Goal: Task Accomplishment & Management: Manage account settings

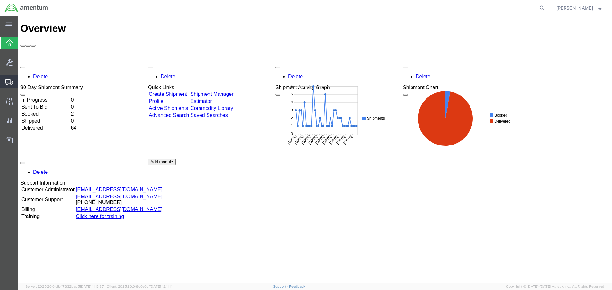
click at [0, 0] on span "Shipment Manager" at bounding box center [0, 0] width 0 height 0
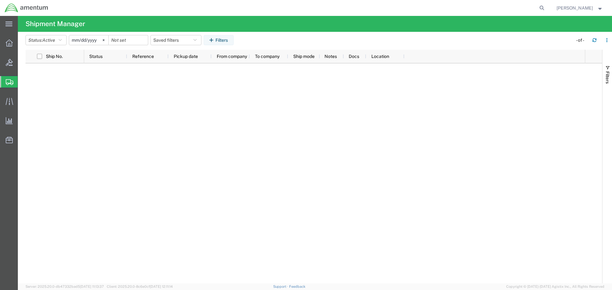
click at [0, 0] on span "Shipment Manager" at bounding box center [0, 0] width 0 height 0
click at [10, 49] on div at bounding box center [9, 43] width 18 height 13
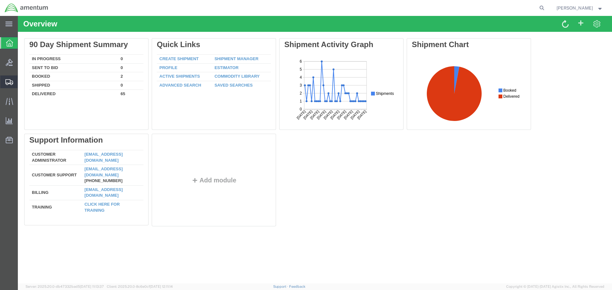
click at [0, 0] on span "Shipment Manager" at bounding box center [0, 0] width 0 height 0
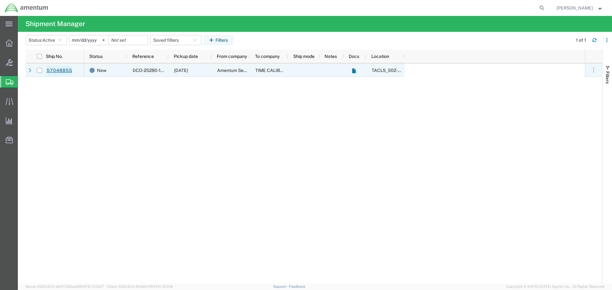
click at [64, 71] on link "57048855" at bounding box center [59, 71] width 26 height 10
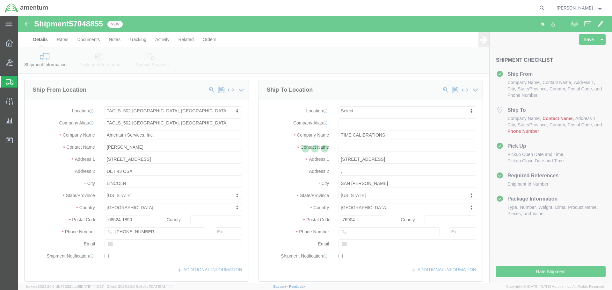
select select "42686"
select select
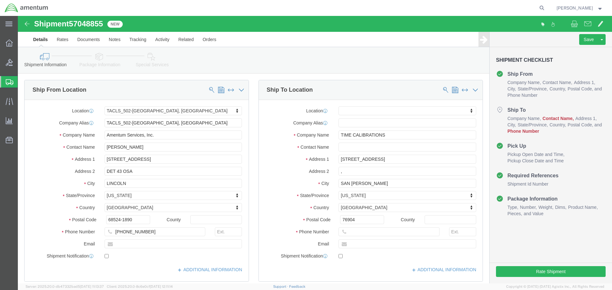
click at [564, 7] on span "Mark Kreutzer" at bounding box center [574, 7] width 36 height 7
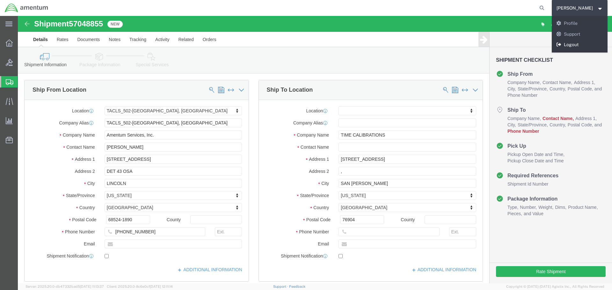
click at [580, 42] on link "Logout" at bounding box center [580, 45] width 56 height 11
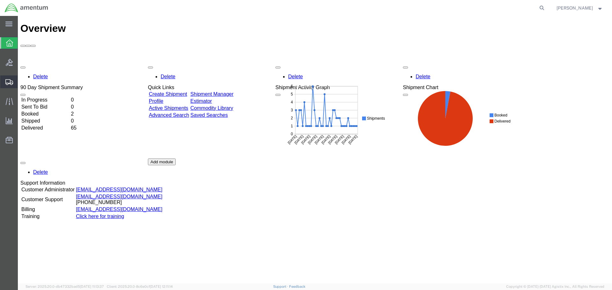
click at [0, 0] on span "Shipment Manager" at bounding box center [0, 0] width 0 height 0
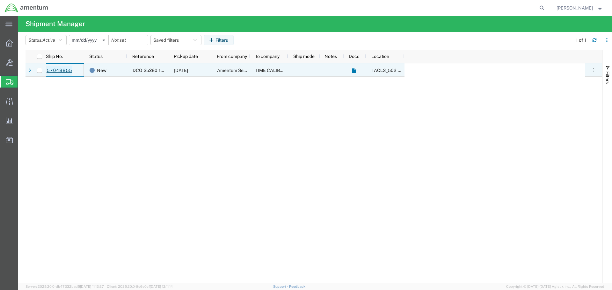
click at [60, 69] on link "57048855" at bounding box center [59, 71] width 26 height 10
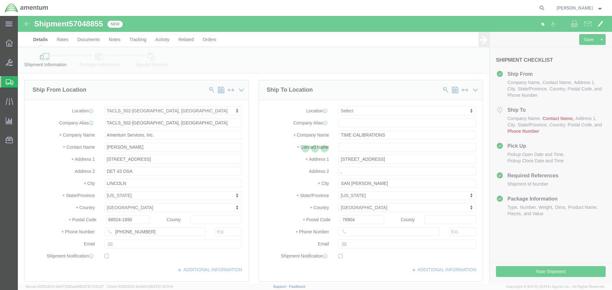
select select "42686"
select select
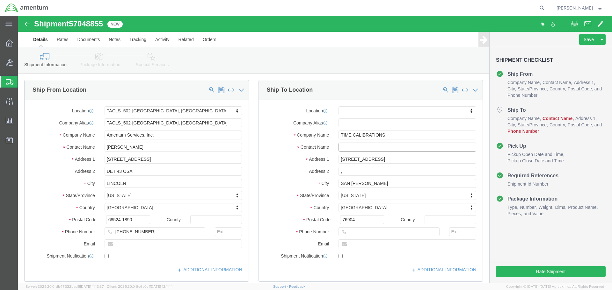
click input "text"
type input "Tom Dufresne"
click p "- Time Calibrations - (Tom Dufresne) 8696 Hangar Rd, San Angelo, TX, 76904, US"
select select "TX"
type input "Tom Dufresne"
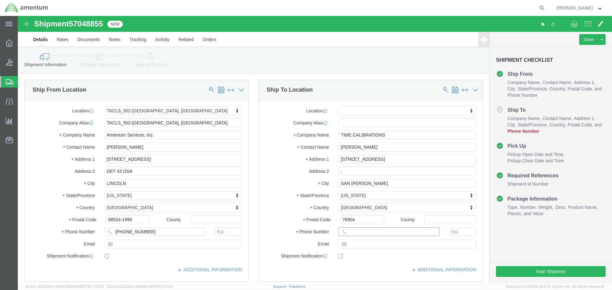
click input "text"
type input "325-277-2803"
click div "Location My Profile Location 1002-4122-6 1006-5256-0 1026-8910-0 1281-0560-3 13…"
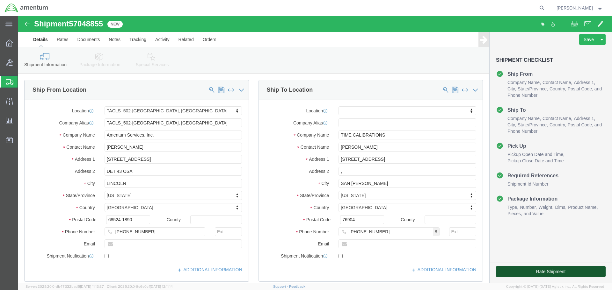
click button "Rate Shipment"
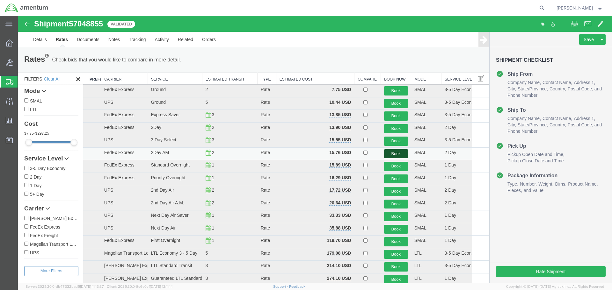
click at [393, 153] on button "Book" at bounding box center [396, 153] width 24 height 9
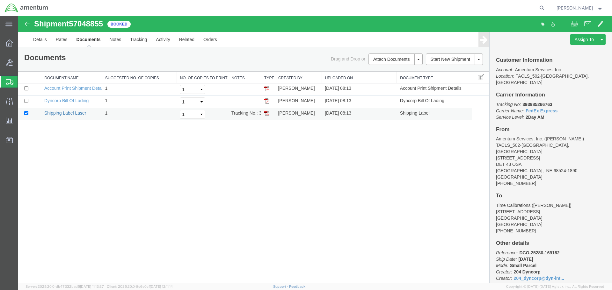
click at [64, 112] on link "Shipping Label Laser" at bounding box center [65, 113] width 42 height 5
click at [69, 100] on link "Dyncorp Bill Of Lading" at bounding box center [66, 100] width 44 height 5
click at [74, 88] on link "Account Print Shipment Details" at bounding box center [74, 88] width 61 height 5
click at [42, 40] on link "Details" at bounding box center [40, 39] width 23 height 15
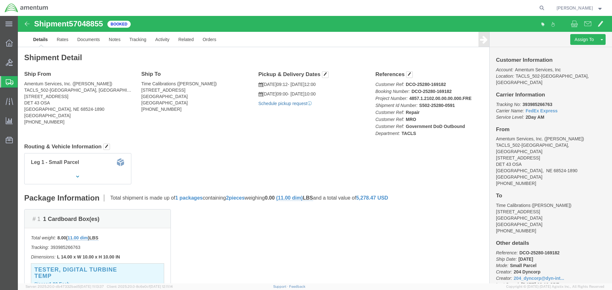
click link "Schedule pickup request"
click icon "Pickup request number"
click at [573, 8] on span "Mark Kreutzer" at bounding box center [574, 7] width 36 height 7
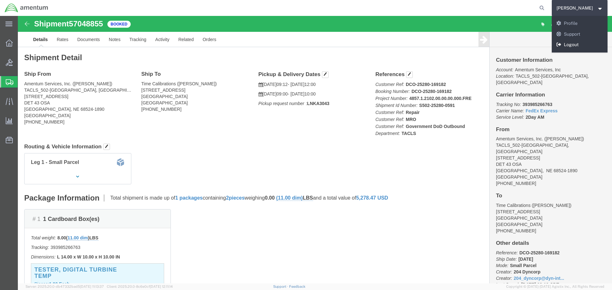
click at [576, 42] on link "Logout" at bounding box center [580, 45] width 56 height 11
